Goal: Information Seeking & Learning: Learn about a topic

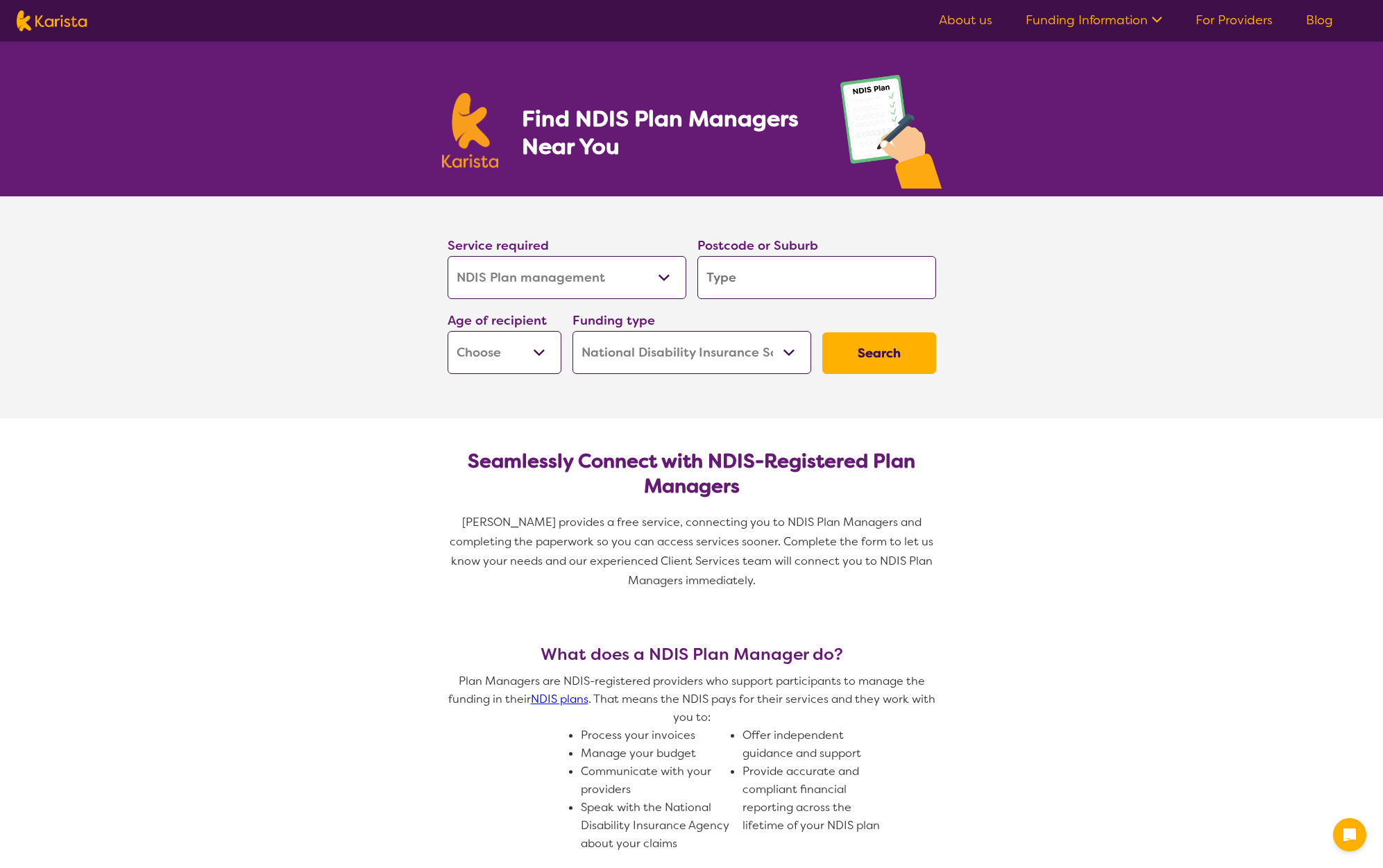
select select "NDIS Plan management"
select select "NDIS"
select select "NDIS Plan management"
select select "NDIS"
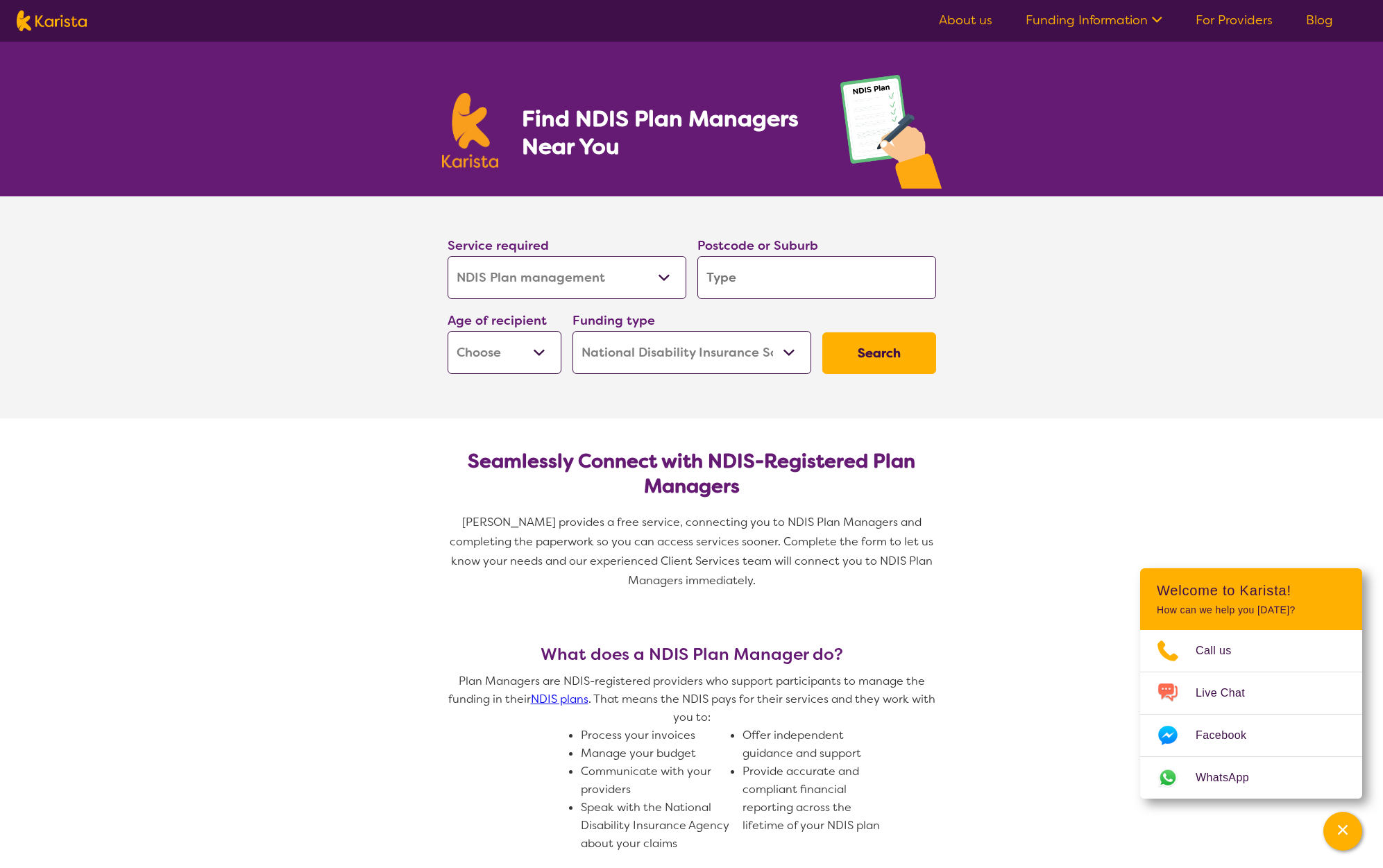
click at [661, 274] on select "Allied Health Assistant Assessment ([MEDICAL_DATA] or [MEDICAL_DATA]) Behaviour…" at bounding box center [567, 277] width 239 height 43
click at [448, 256] on select "Allied Health Assistant Assessment ([MEDICAL_DATA] or [MEDICAL_DATA]) Behaviour…" at bounding box center [567, 277] width 239 height 43
click at [797, 282] on input "search" at bounding box center [816, 277] width 239 height 43
type input "2"
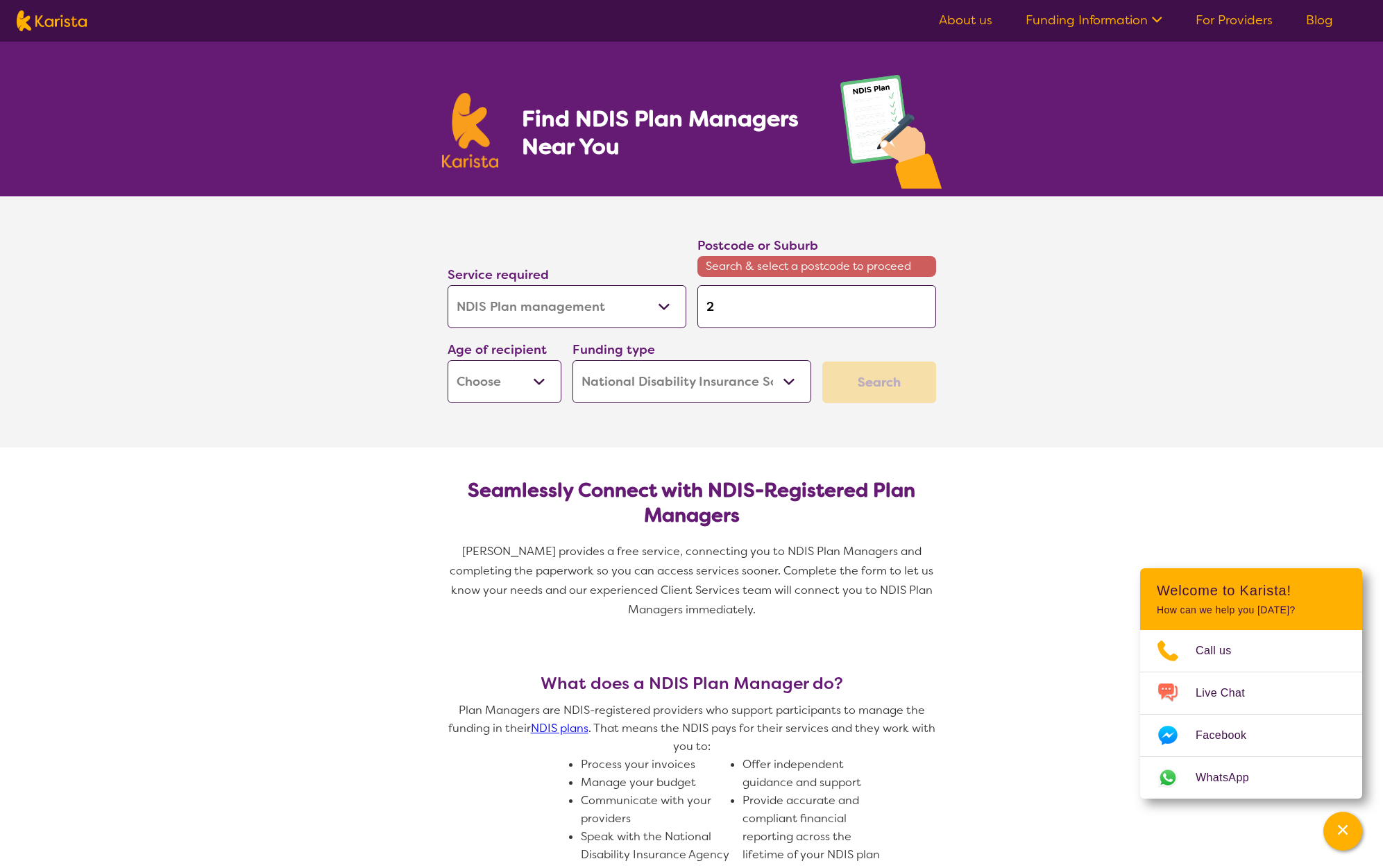
type input "28"
type input "288"
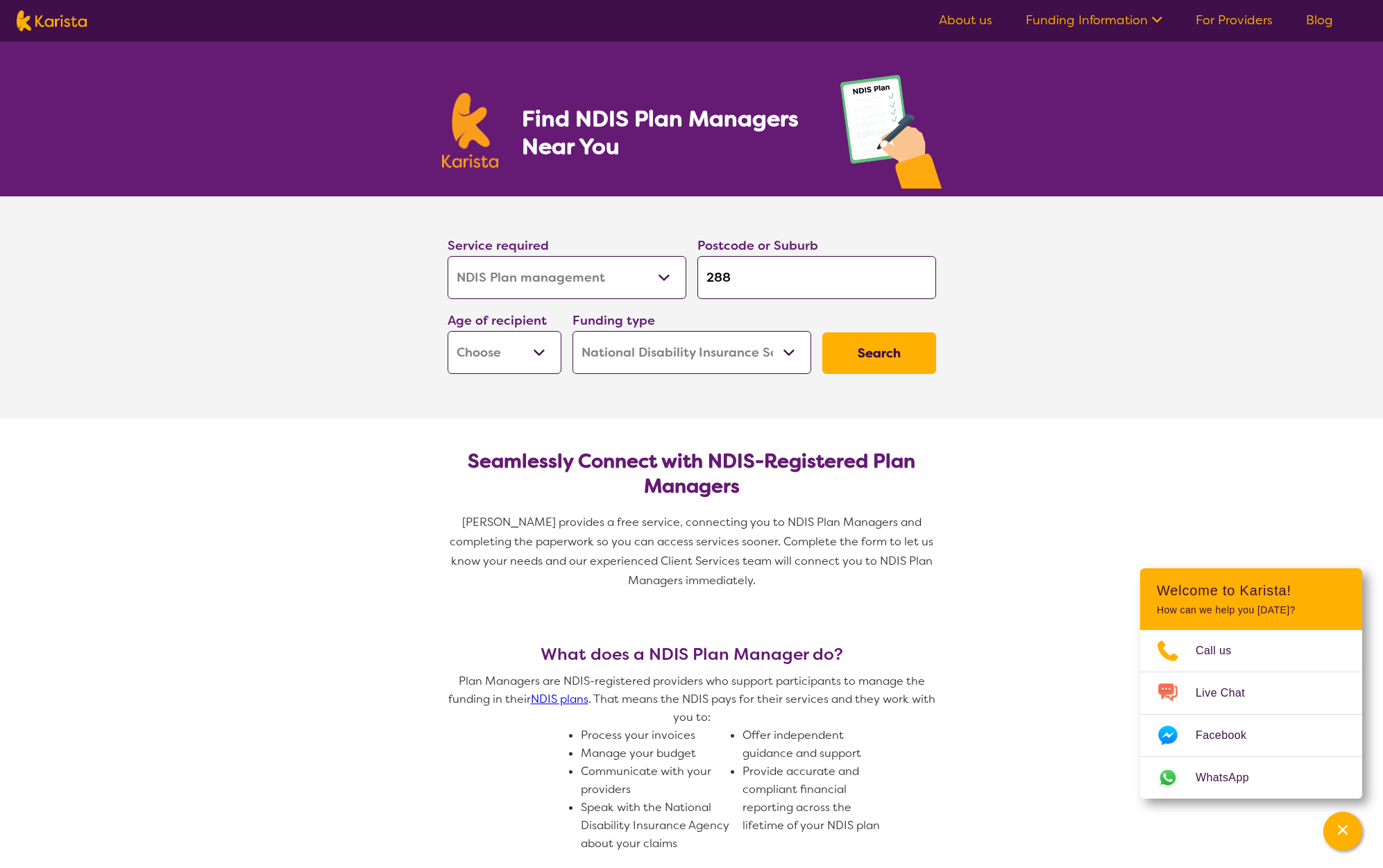
type input "2880"
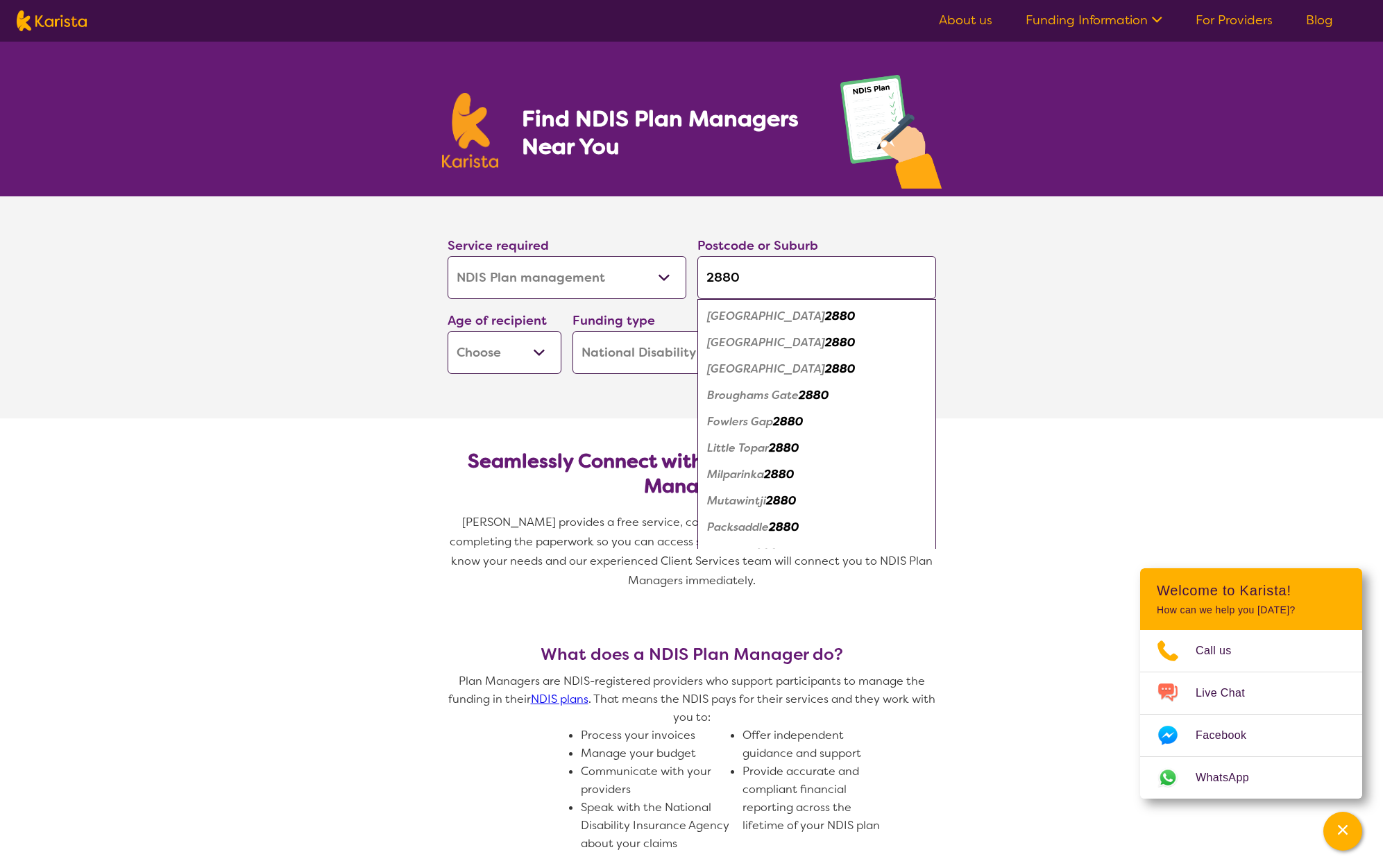
type input "2880"
click at [826, 320] on em "2880" at bounding box center [840, 316] width 30 height 14
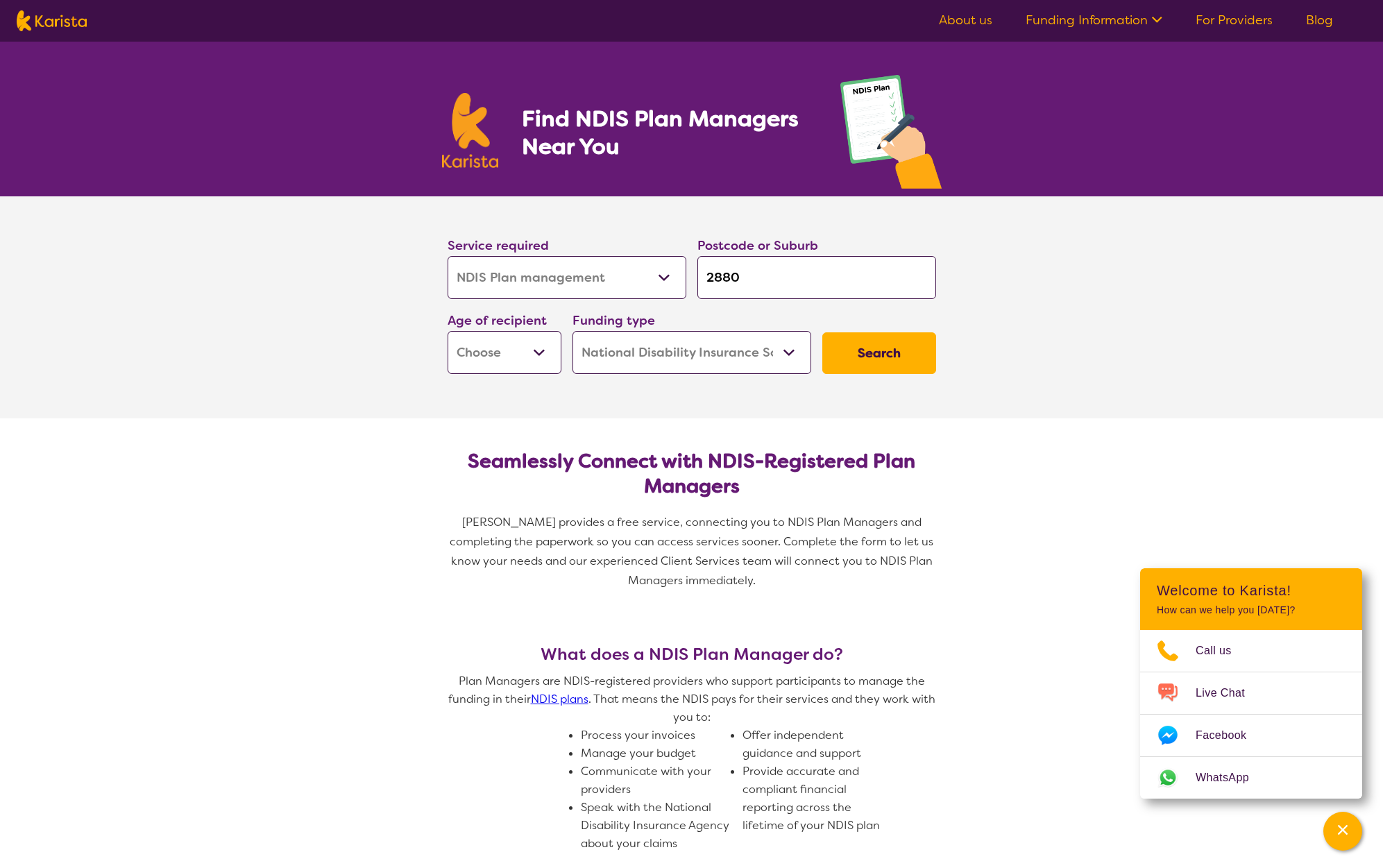
click at [880, 353] on button "Search" at bounding box center [880, 353] width 114 height 41
click at [540, 359] on select "Early Childhood - 0 to 9 Child - 10 to 11 Adolescent - 12 to 17 Adult - 18 to 6…" at bounding box center [505, 352] width 114 height 43
select select "AD"
click at [448, 331] on select "Early Childhood - 0 to 9 Child - 10 to 11 Adolescent - 12 to 17 Adult - 18 to 6…" at bounding box center [505, 352] width 114 height 43
select select "AD"
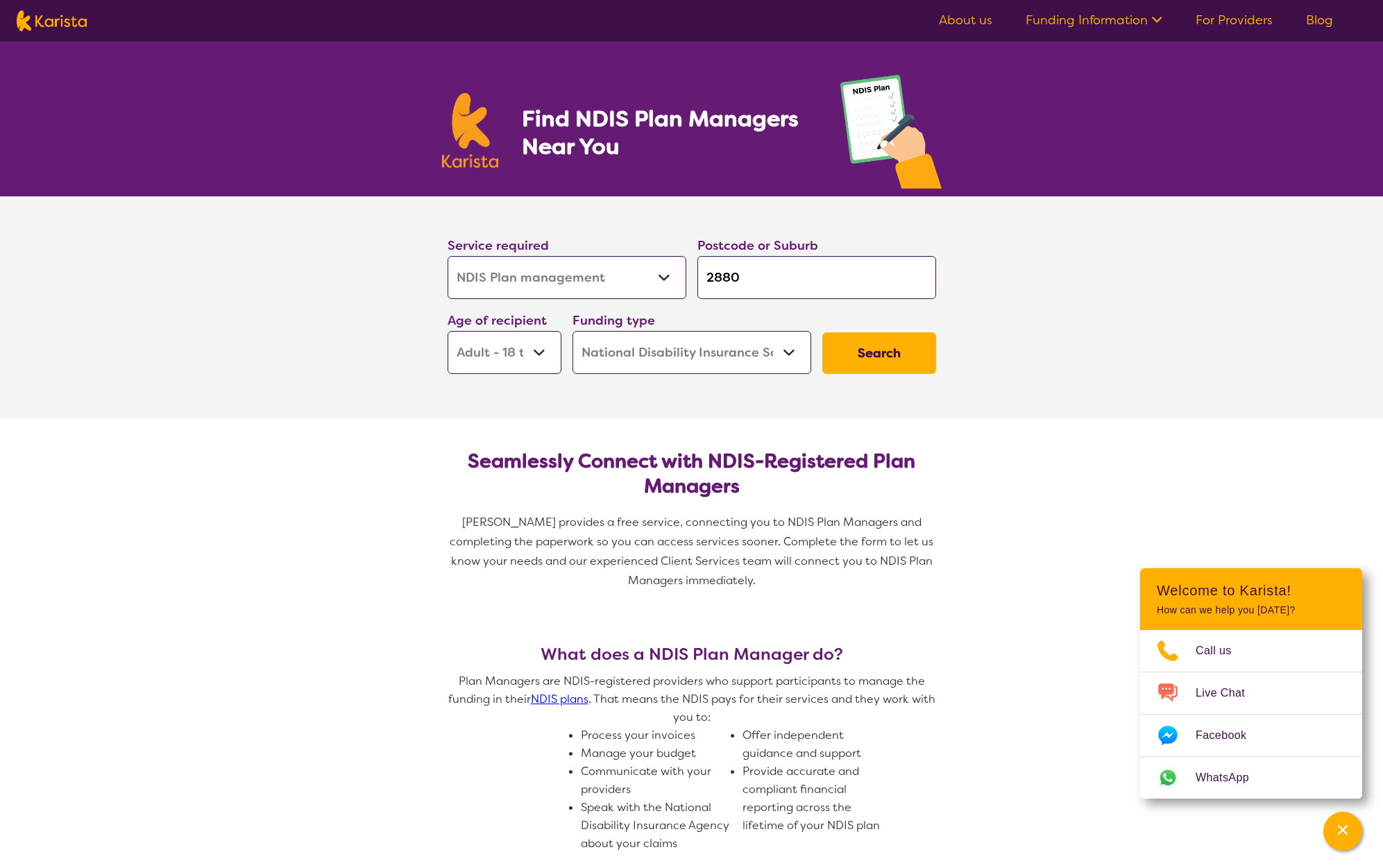
click at [787, 354] on select "Home Care Package (HCP) National Disability Insurance Scheme (NDIS) I don't know" at bounding box center [692, 352] width 239 height 43
click at [572, 331] on select "Home Care Package (HCP) National Disability Insurance Scheme (NDIS) I don't know" at bounding box center [692, 352] width 239 height 43
click at [903, 342] on button "Search" at bounding box center [880, 353] width 114 height 41
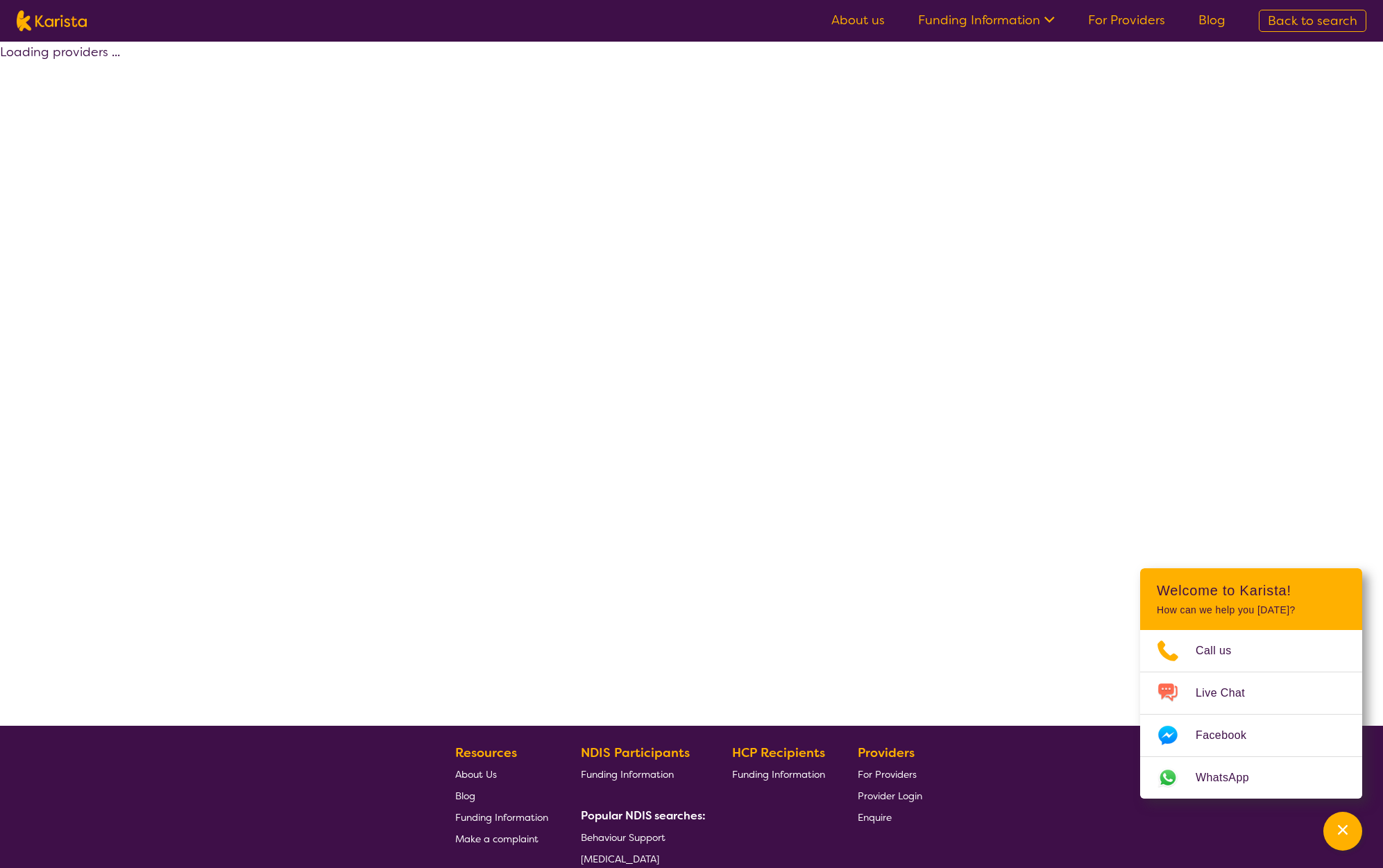
select select "by_score"
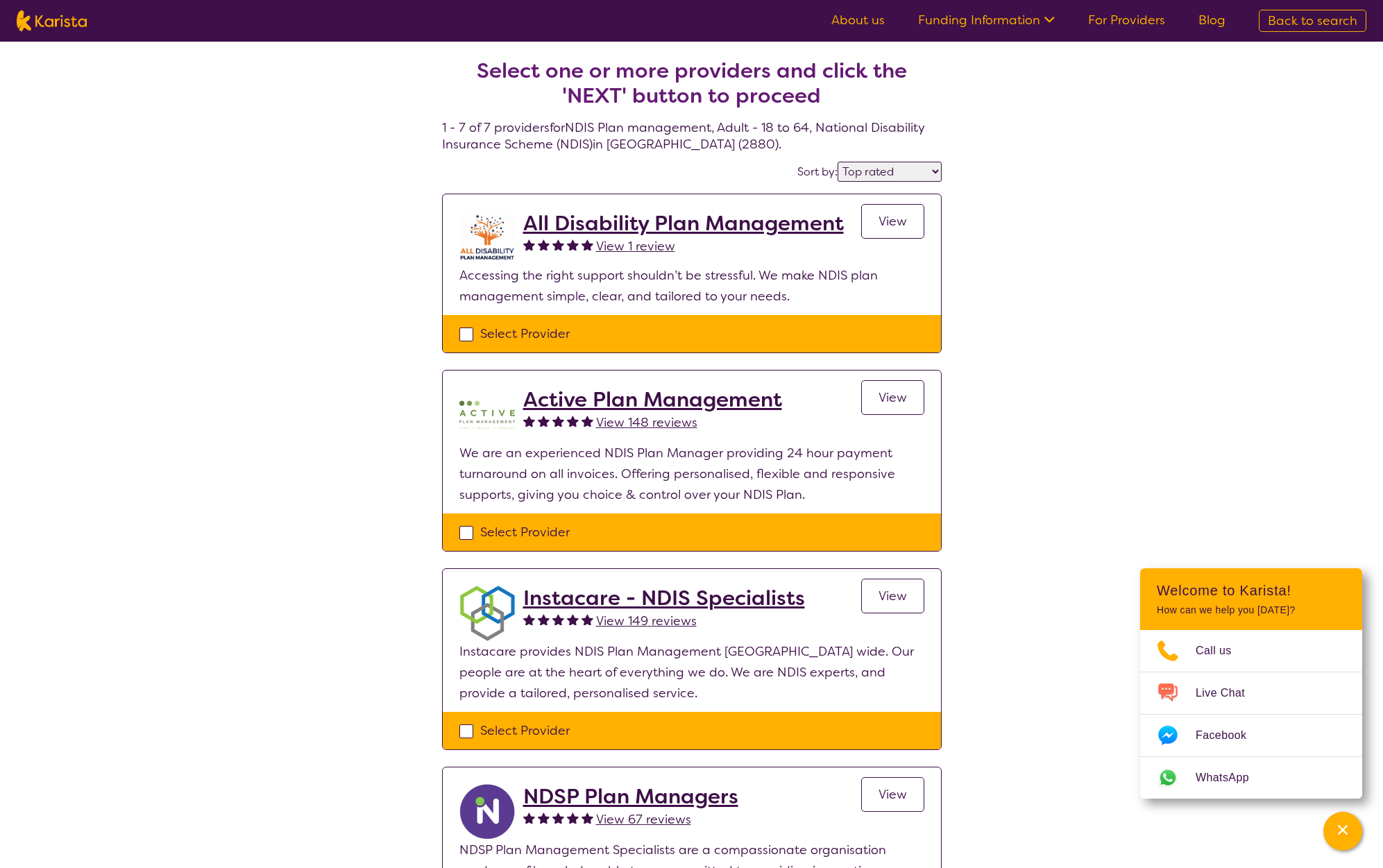
click at [671, 217] on h2 "All Disability Plan Management" at bounding box center [684, 223] width 321 height 25
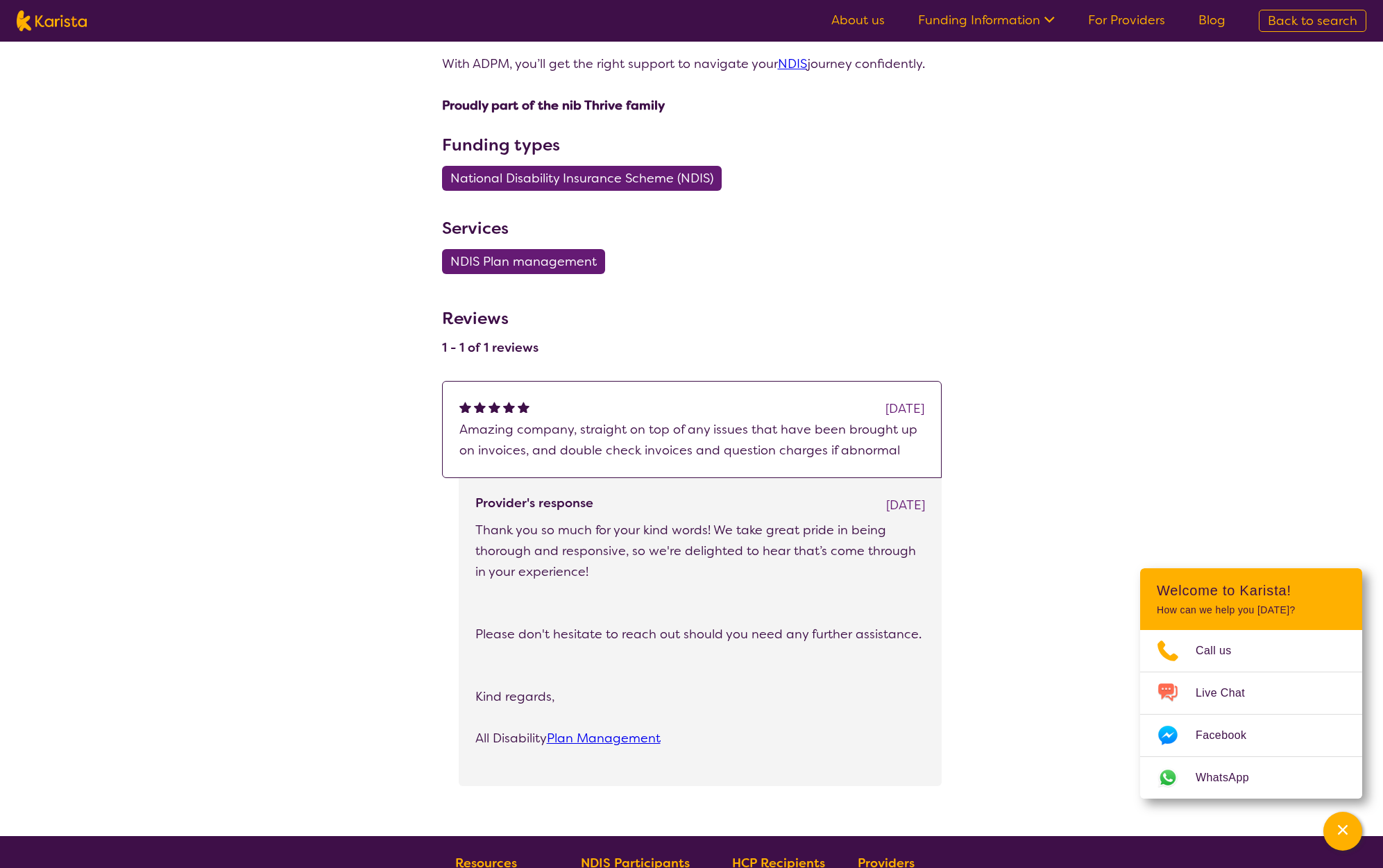
scroll to position [694, 0]
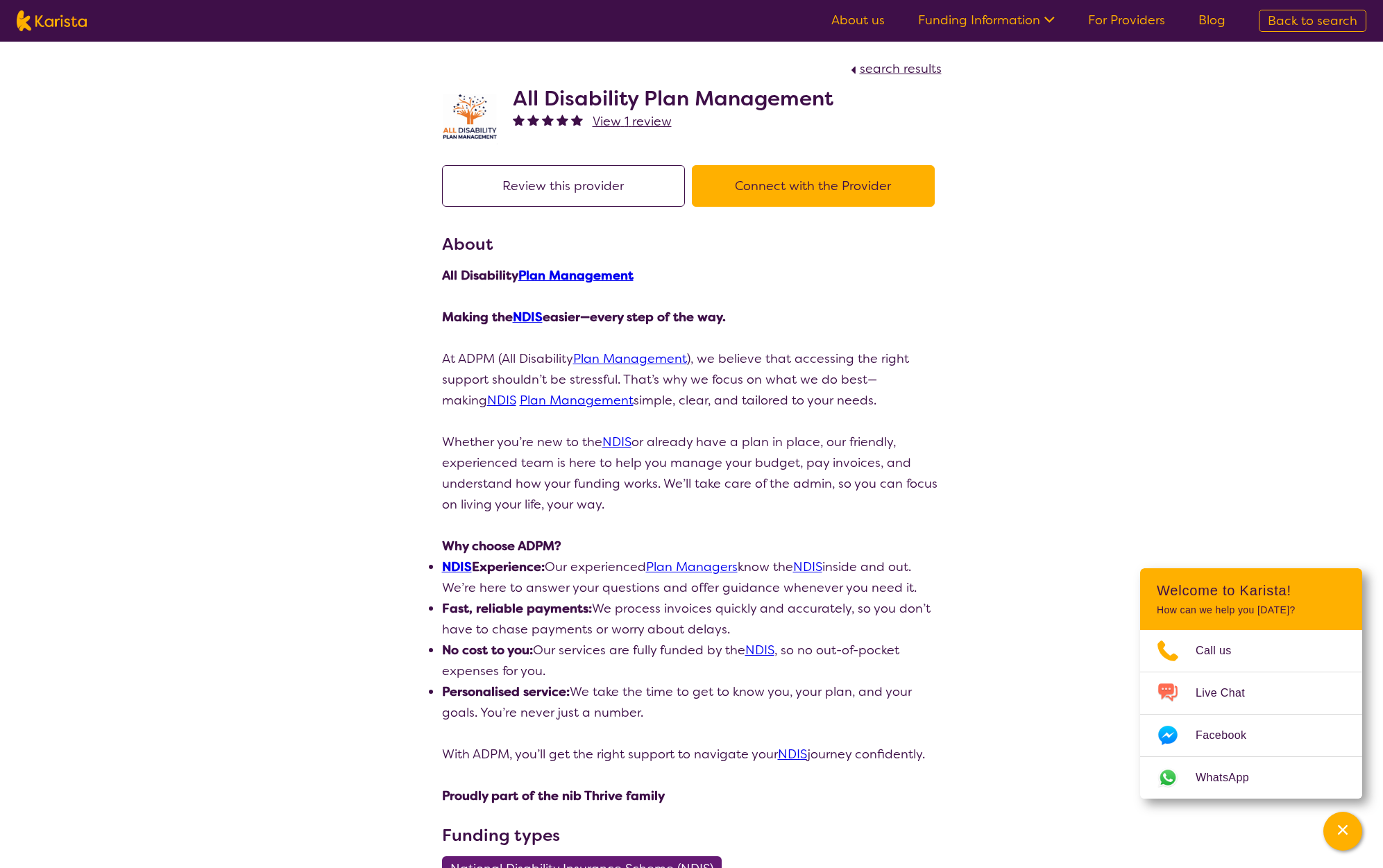
select select "by_score"
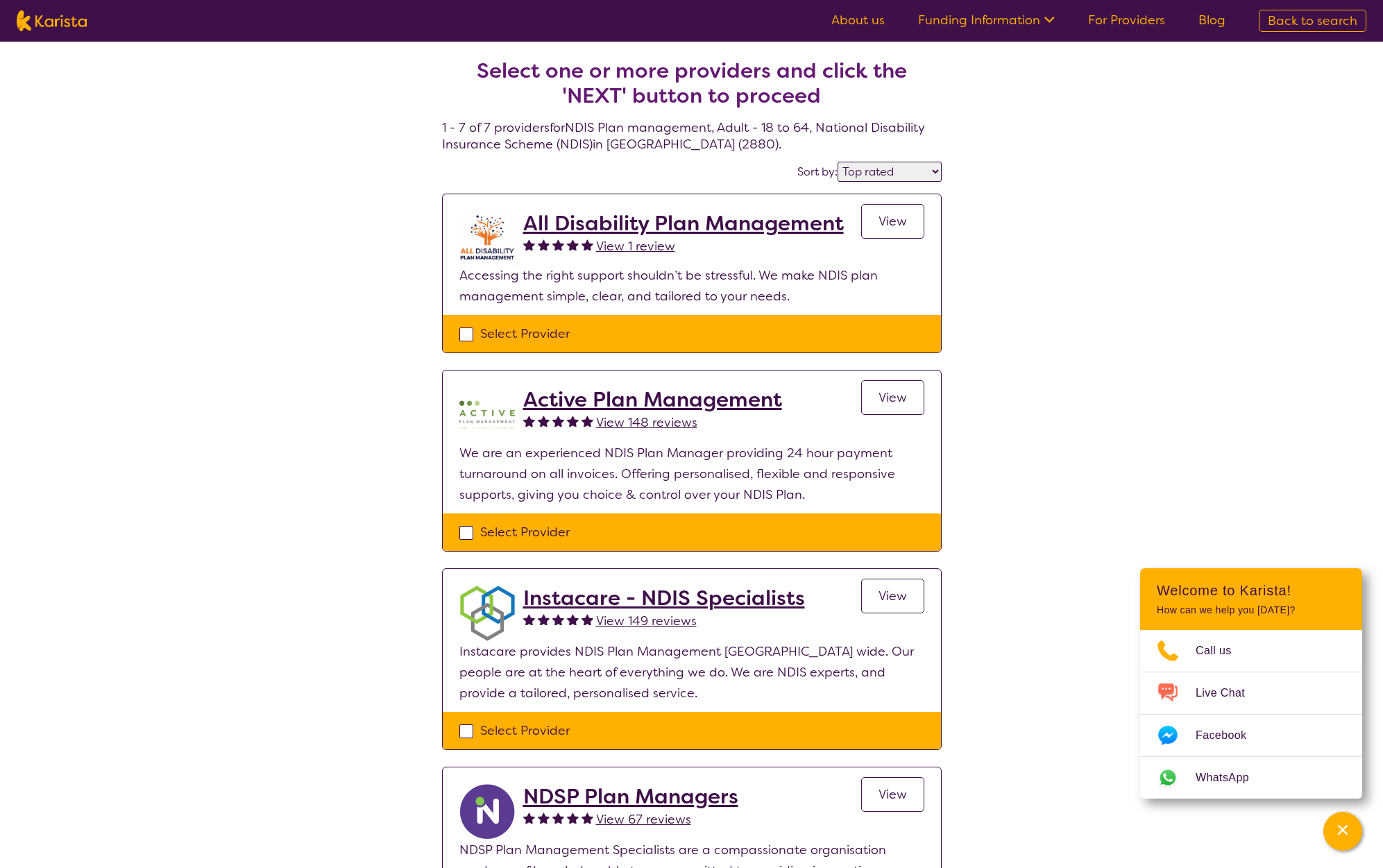
select select "NDIS Plan management"
select select "AD"
select select "NDIS"
select select "NDIS Plan management"
select select "AD"
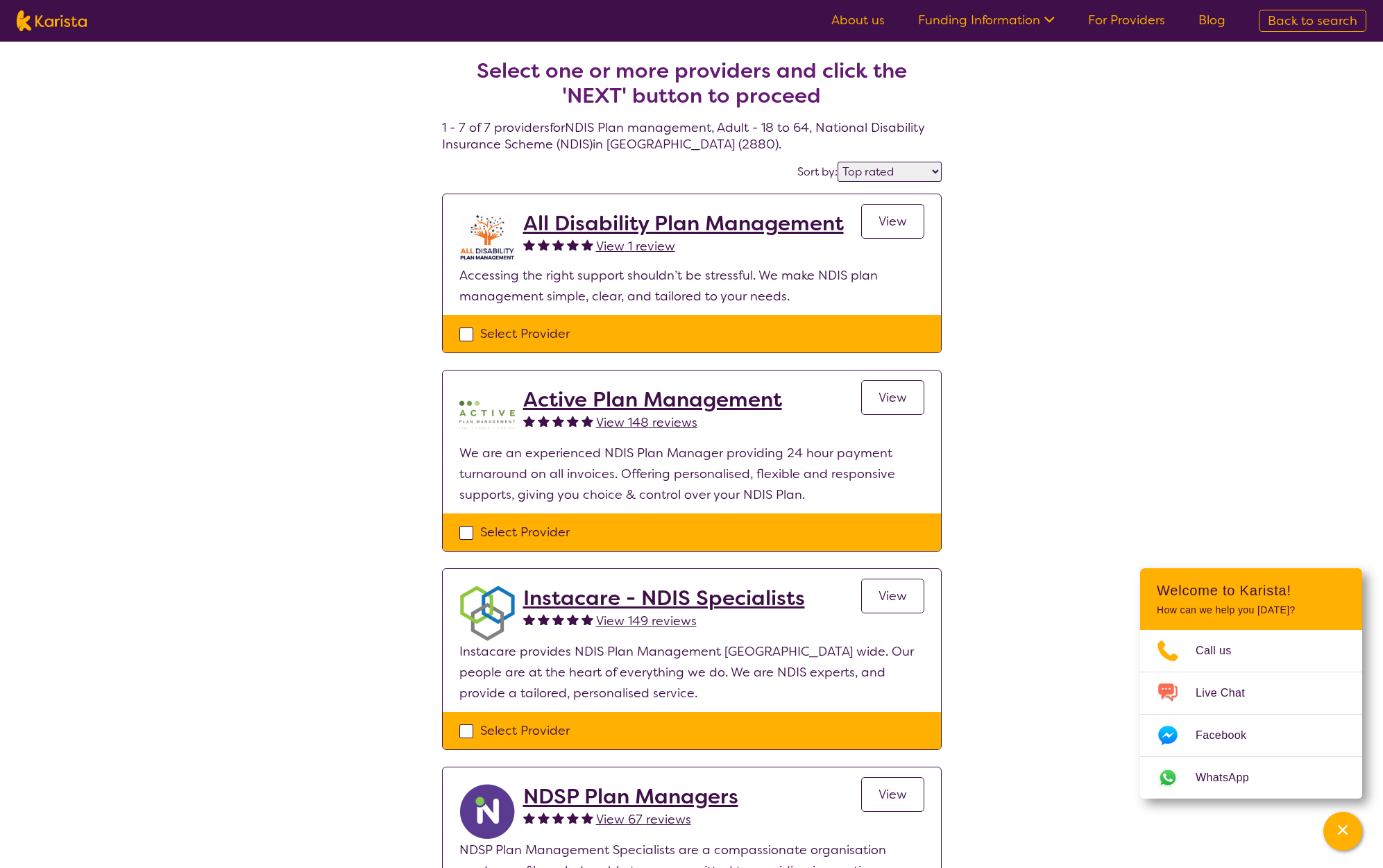
select select "NDIS"
